Goal: Obtain resource: Download file/media

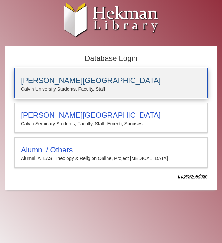
click at [65, 86] on p "Calvin University Students, Faculty, Staff" at bounding box center [111, 89] width 180 height 8
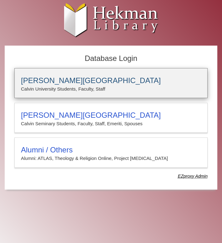
type input "**********"
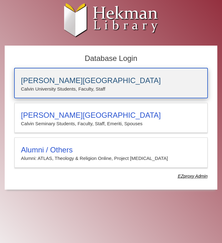
click at [49, 85] on p "Calvin University Students, Faculty, Staff" at bounding box center [111, 89] width 180 height 8
